Goal: Communication & Community: Answer question/provide support

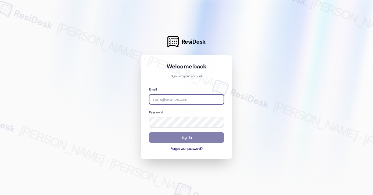
click at [169, 101] on input "email" at bounding box center [186, 99] width 75 height 10
type input "[EMAIL_ADDRESS][PERSON_NAME][PERSON_NAME][DOMAIN_NAME]"
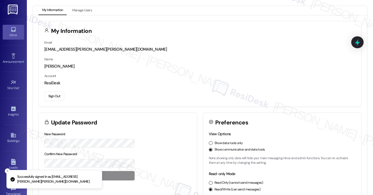
click at [12, 31] on icon at bounding box center [13, 29] width 6 height 6
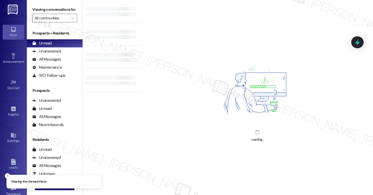
click at [249, 5] on div "Loading..." at bounding box center [257, 97] width 231 height 195
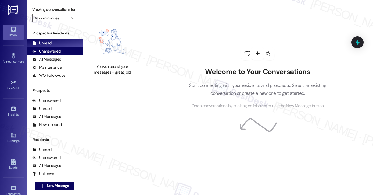
click at [56, 54] on div "Unanswered" at bounding box center [46, 51] width 28 height 6
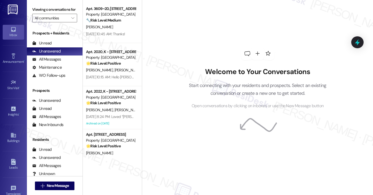
click at [36, 4] on div "Viewing conversations for All communities " at bounding box center [55, 14] width 56 height 28
